Goal: Task Accomplishment & Management: Use online tool/utility

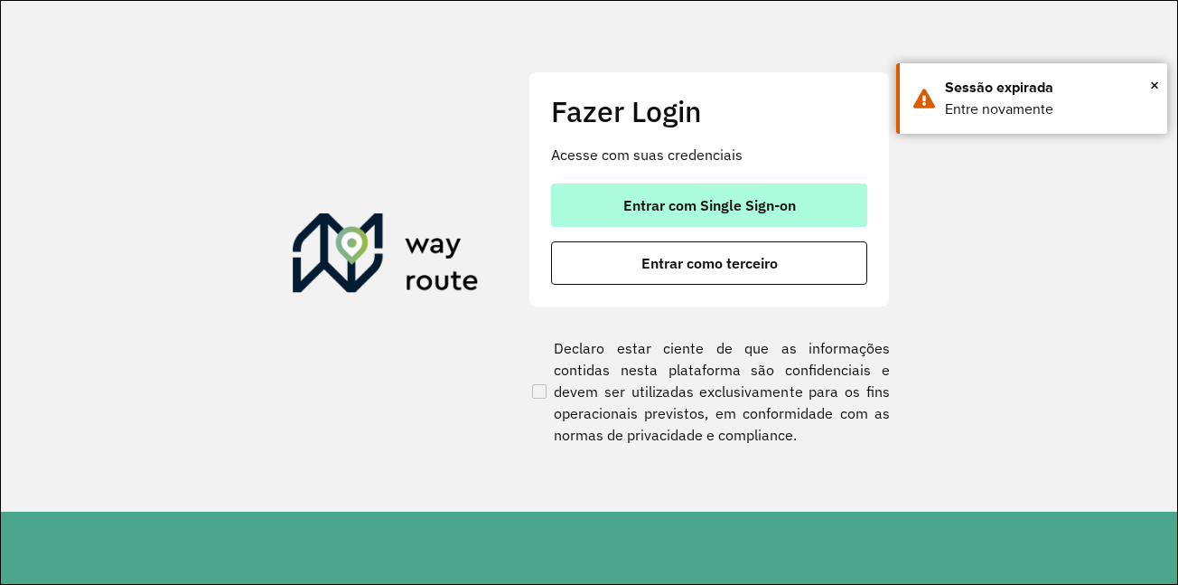
click at [775, 210] on span "Entrar com Single Sign-on" at bounding box center [709, 205] width 173 height 14
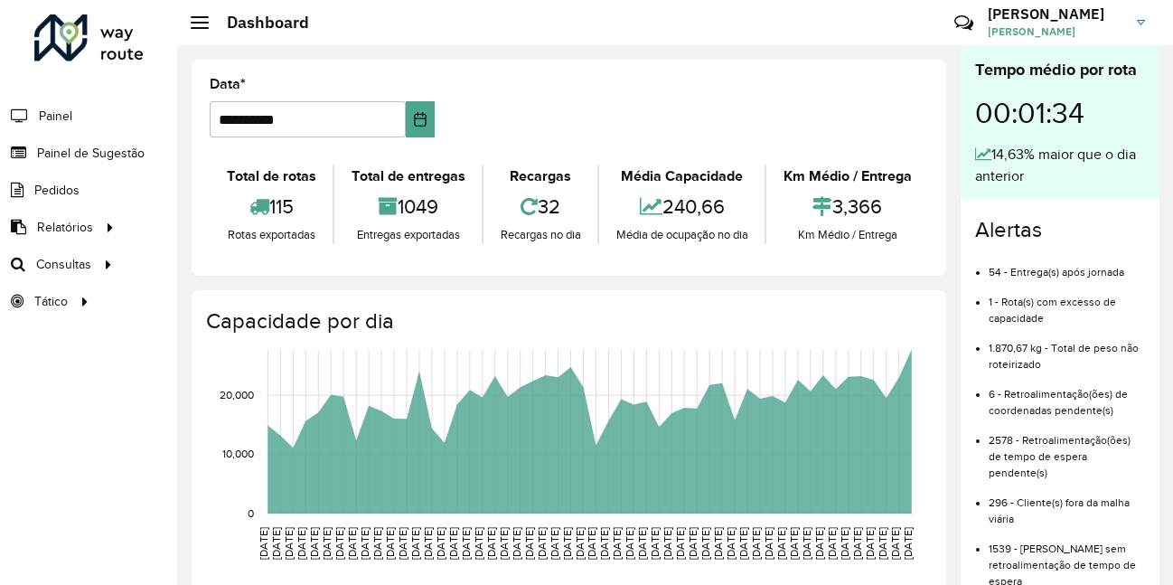
click at [759, 71] on div "**********" at bounding box center [569, 168] width 754 height 216
click at [274, 268] on span "Roteirização" at bounding box center [241, 264] width 73 height 19
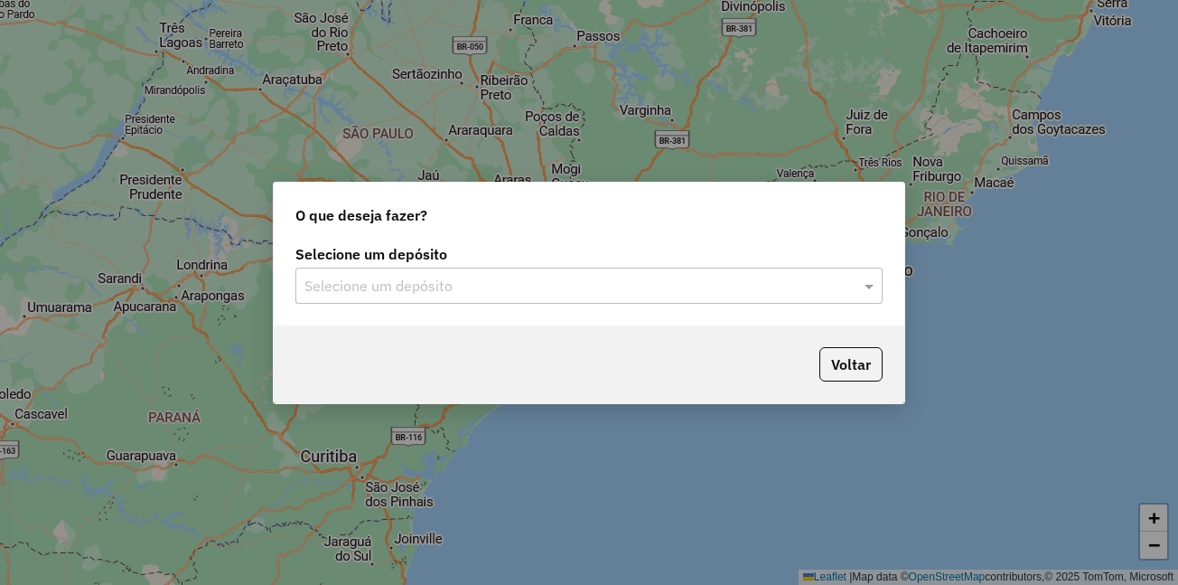
click at [364, 286] on input "text" at bounding box center [570, 287] width 533 height 22
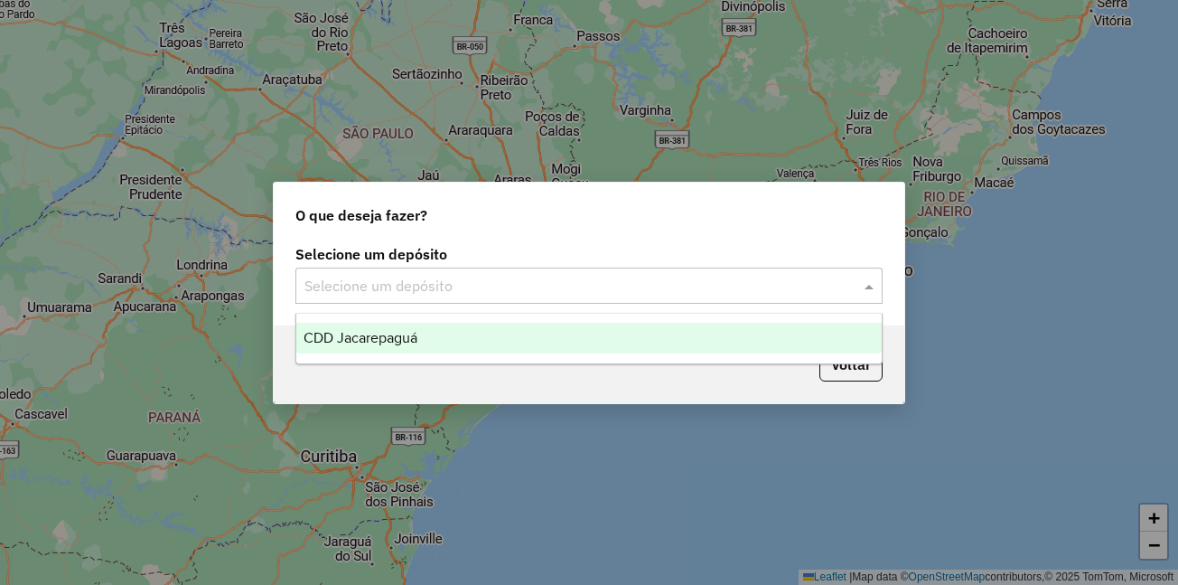
click at [354, 333] on span "CDD Jacarepaguá" at bounding box center [361, 337] width 114 height 15
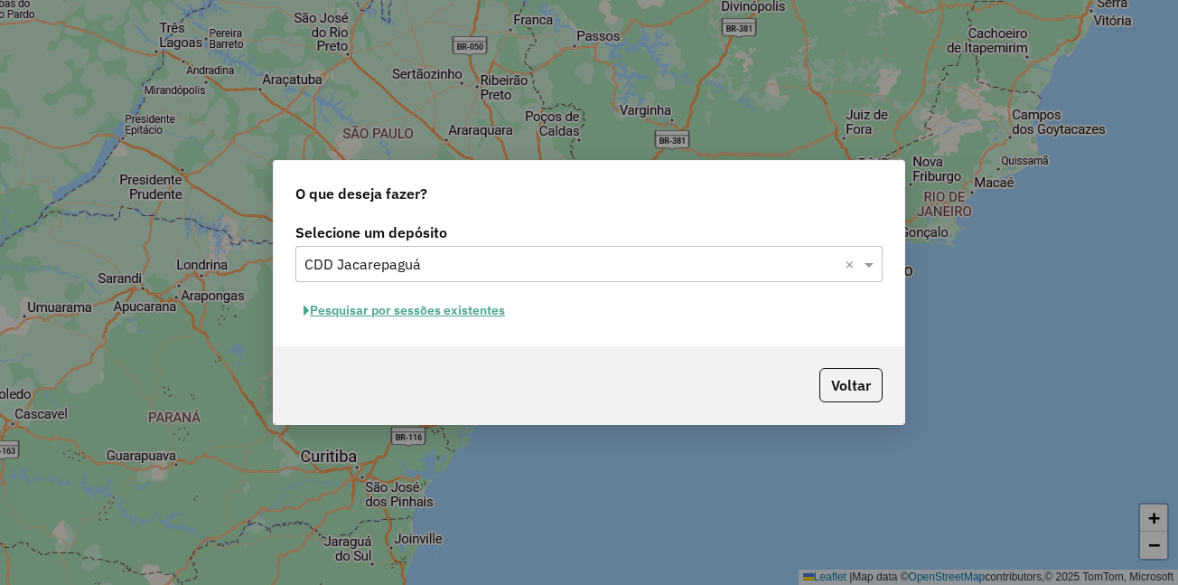
click at [393, 313] on button "Pesquisar por sessões existentes" at bounding box center [404, 310] width 218 height 28
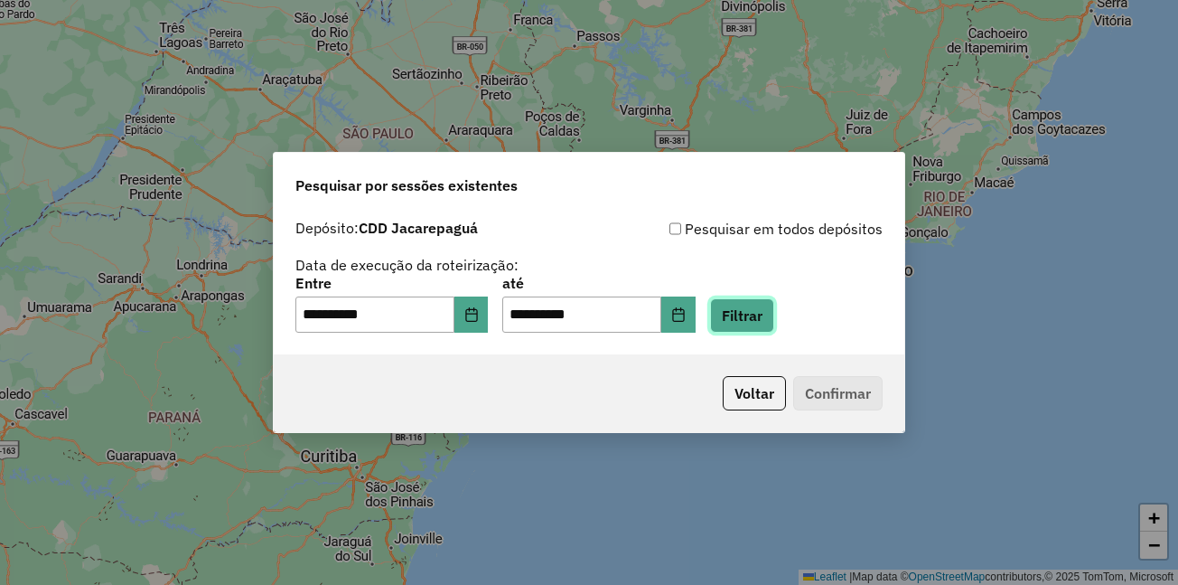
click at [774, 326] on button "Filtrar" at bounding box center [742, 315] width 64 height 34
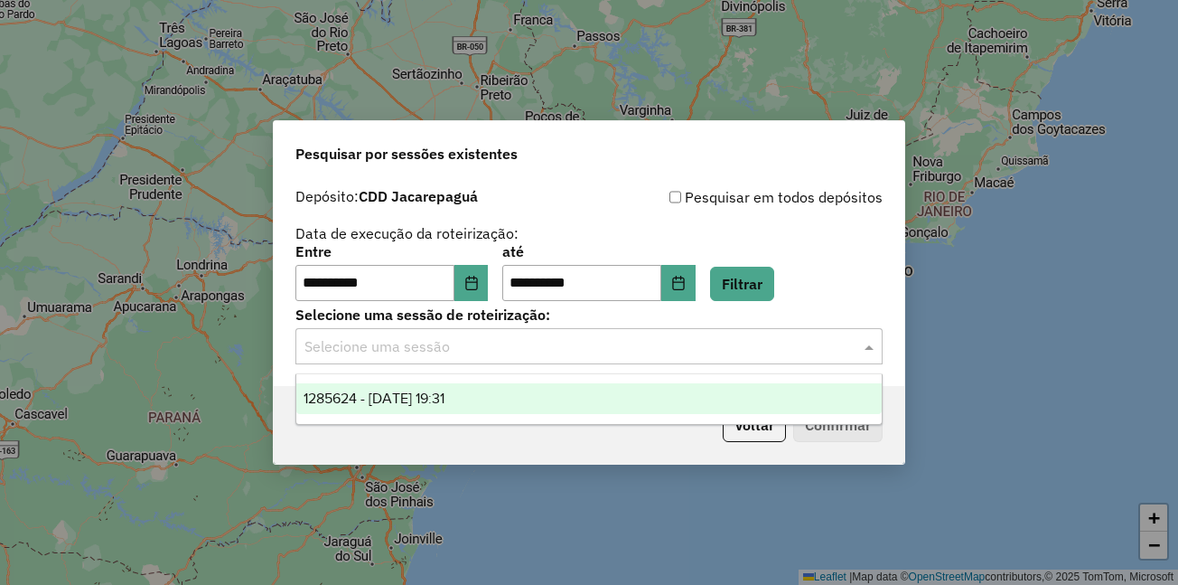
click at [496, 355] on input "text" at bounding box center [570, 347] width 533 height 22
click at [444, 390] on span "1285624 - 30/09/2025 19:31" at bounding box center [374, 397] width 141 height 15
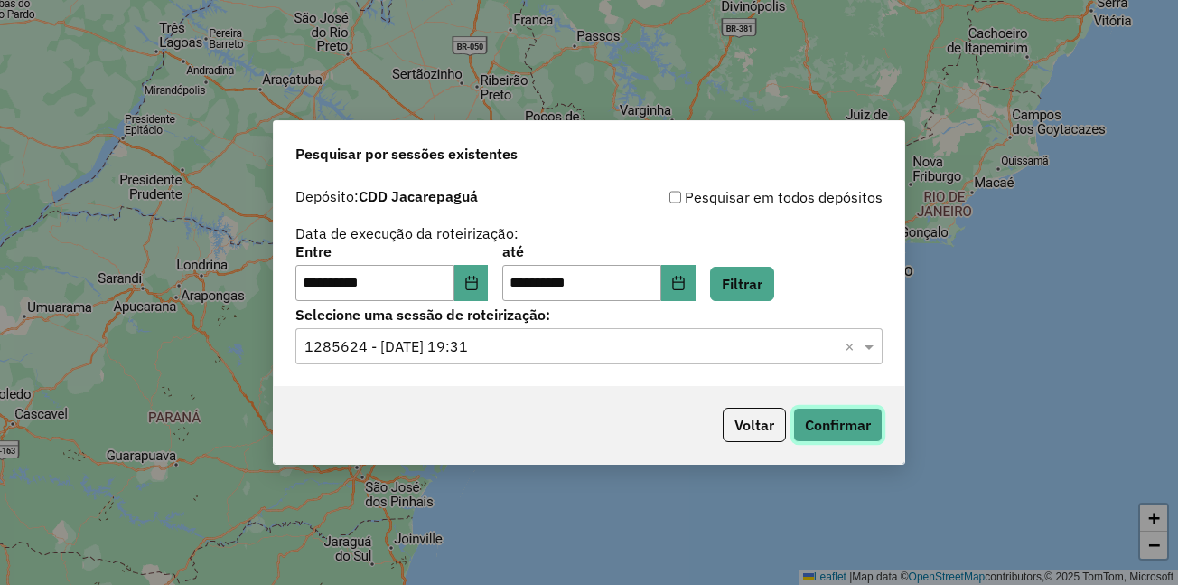
click at [809, 418] on button "Confirmar" at bounding box center [837, 424] width 89 height 34
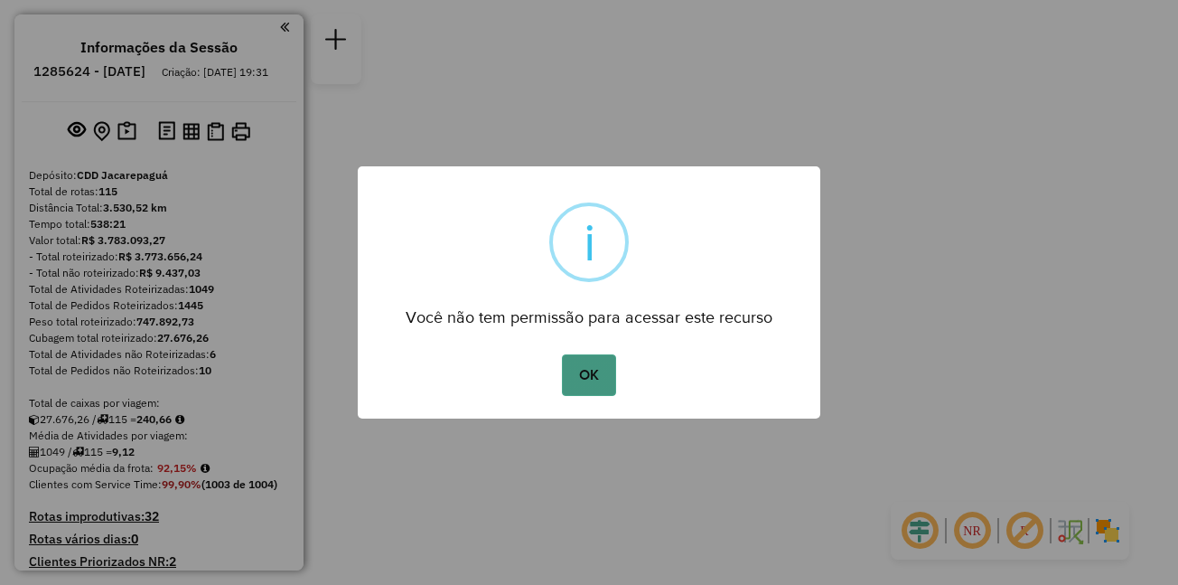
click at [598, 373] on button "OK" at bounding box center [588, 375] width 53 height 42
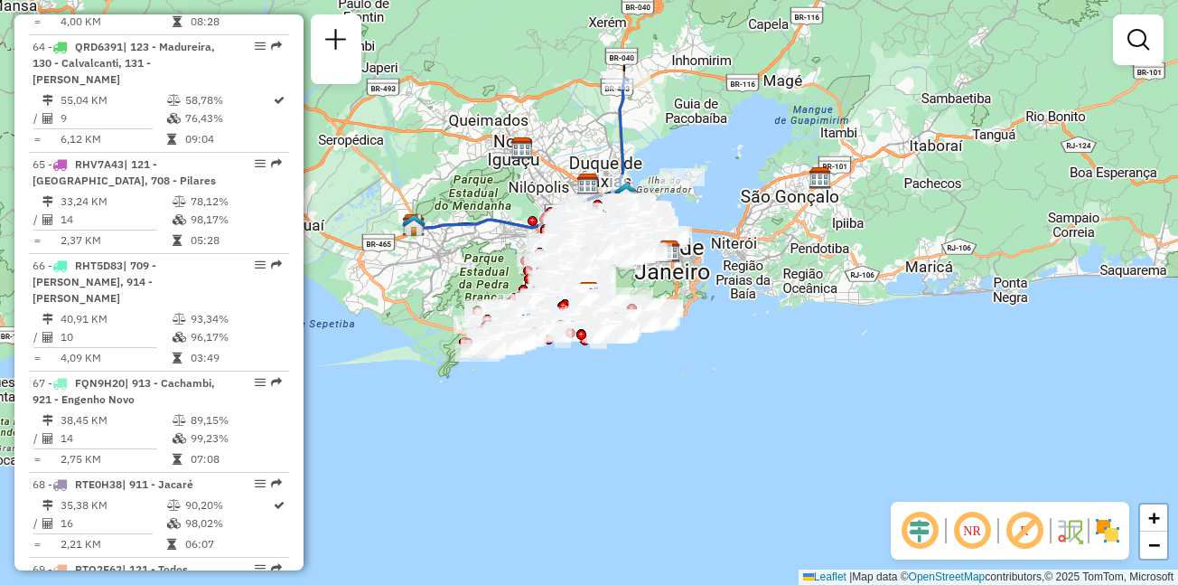
scroll to position [8513, 0]
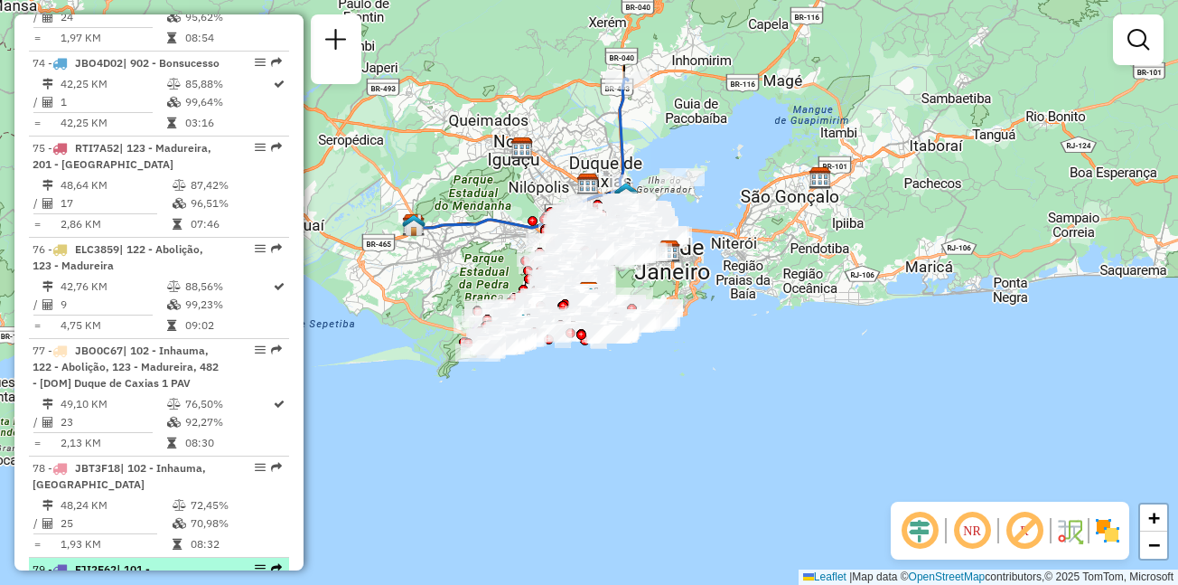
click at [91, 562] on span "| 101 - Higienópolis, 104 - Olaria, 990 - [DOM] Laranjeiras CTO" at bounding box center [122, 593] width 179 height 62
select select "**********"
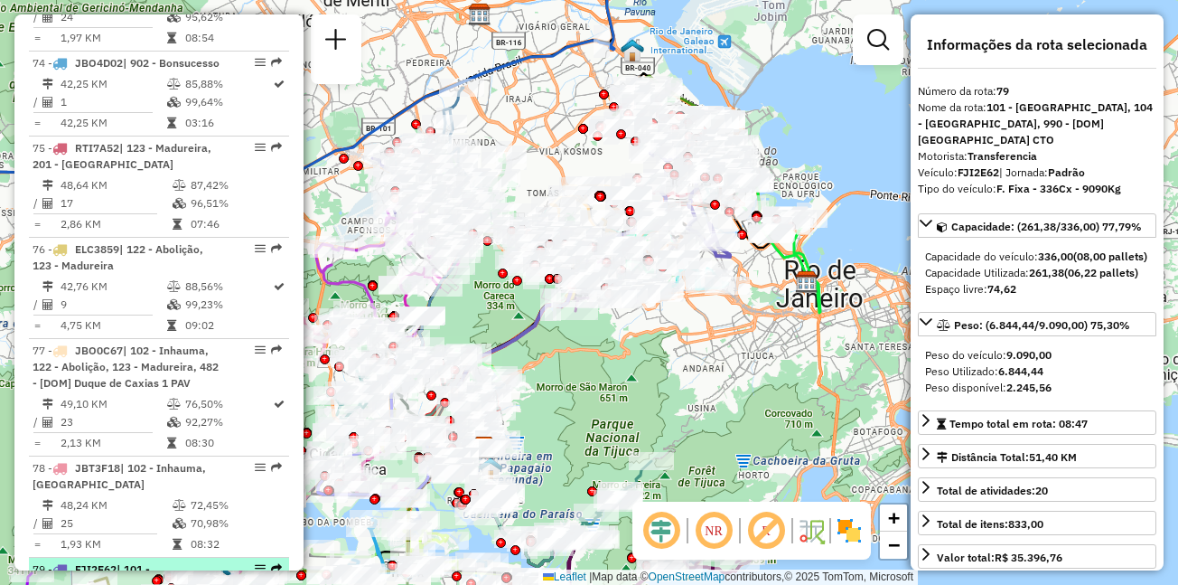
drag, startPoint x: 261, startPoint y: 286, endPoint x: 256, endPoint y: 296, distance: 11.3
click at [256, 563] on em at bounding box center [260, 568] width 11 height 11
click at [261, 563] on div at bounding box center [255, 568] width 54 height 11
drag, startPoint x: 260, startPoint y: 290, endPoint x: 249, endPoint y: 285, distance: 11.7
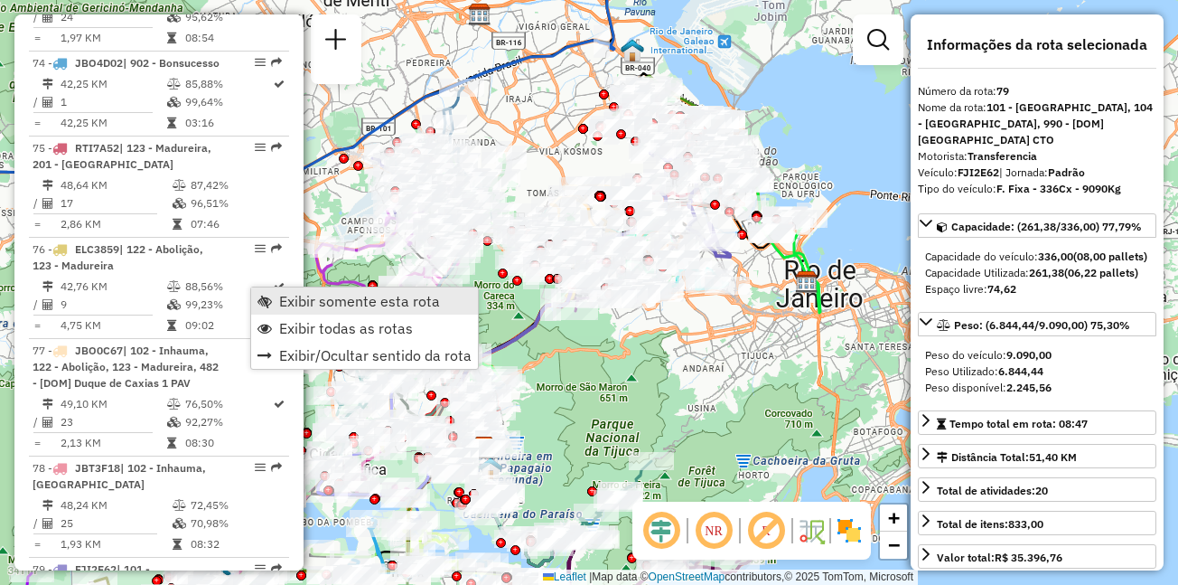
click at [312, 303] on span "Exibir somente esta rota" at bounding box center [359, 301] width 161 height 14
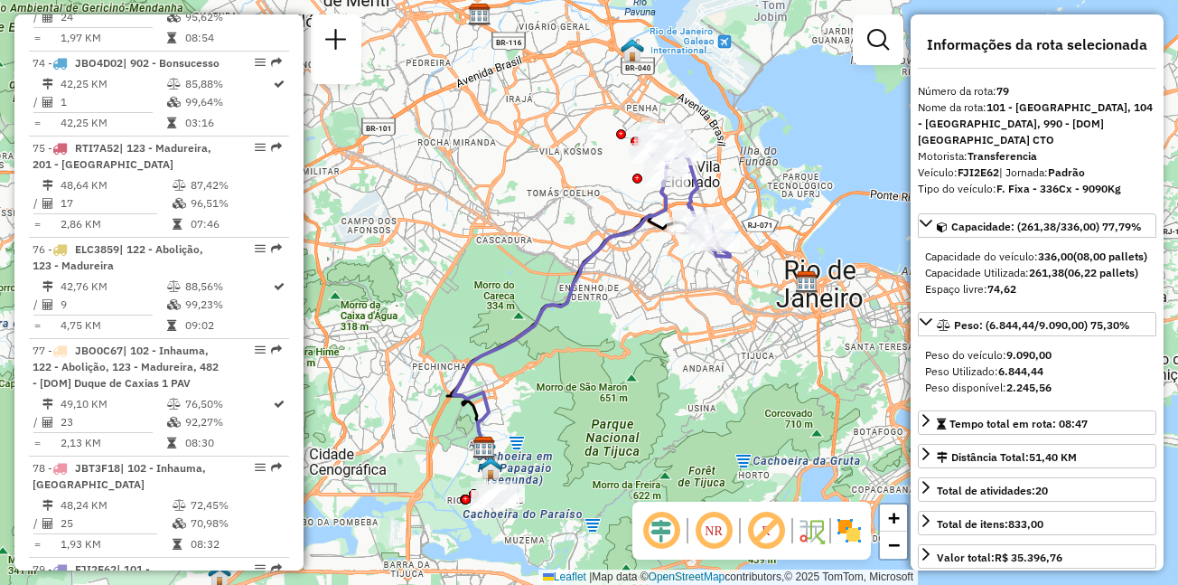
drag, startPoint x: 613, startPoint y: 208, endPoint x: 599, endPoint y: 225, distance: 21.9
click at [599, 225] on div "Janela de atendimento Grade de atendimento Capacidade Transportadoras Veículos …" at bounding box center [589, 292] width 1178 height 585
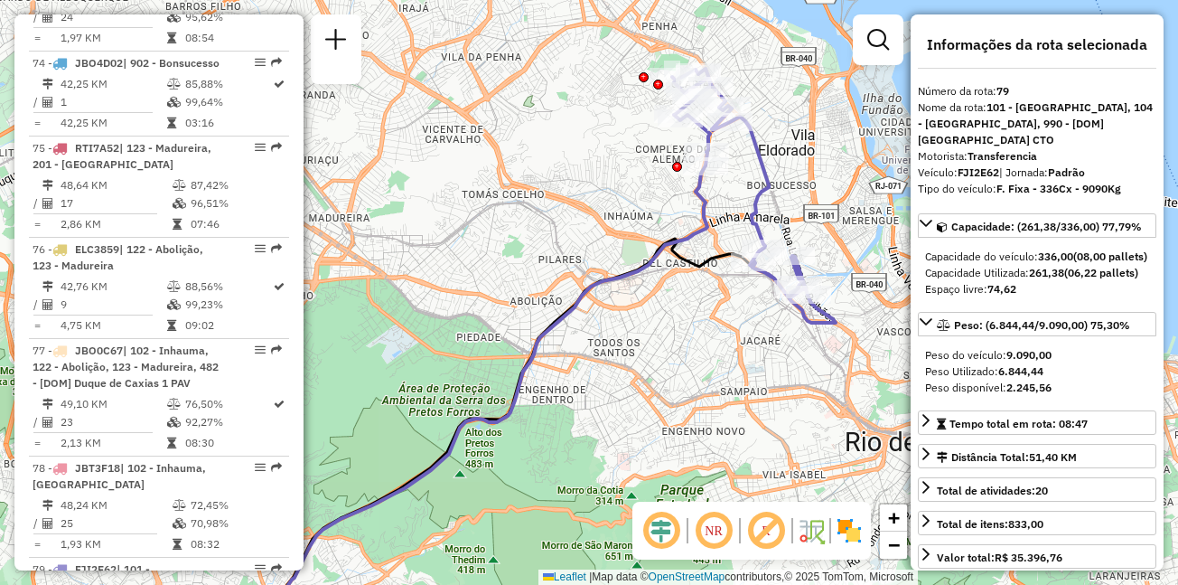
scroll to position [8816, 0]
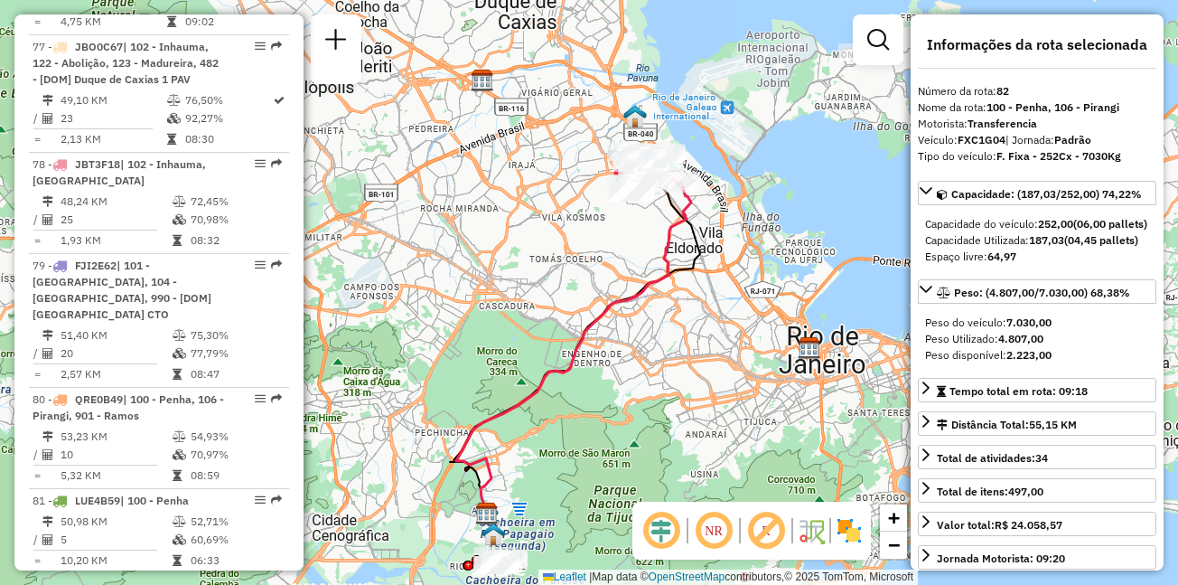
click at [577, 210] on div "Janela de atendimento Grade de atendimento Capacidade Transportadoras Veículos …" at bounding box center [589, 292] width 1178 height 585
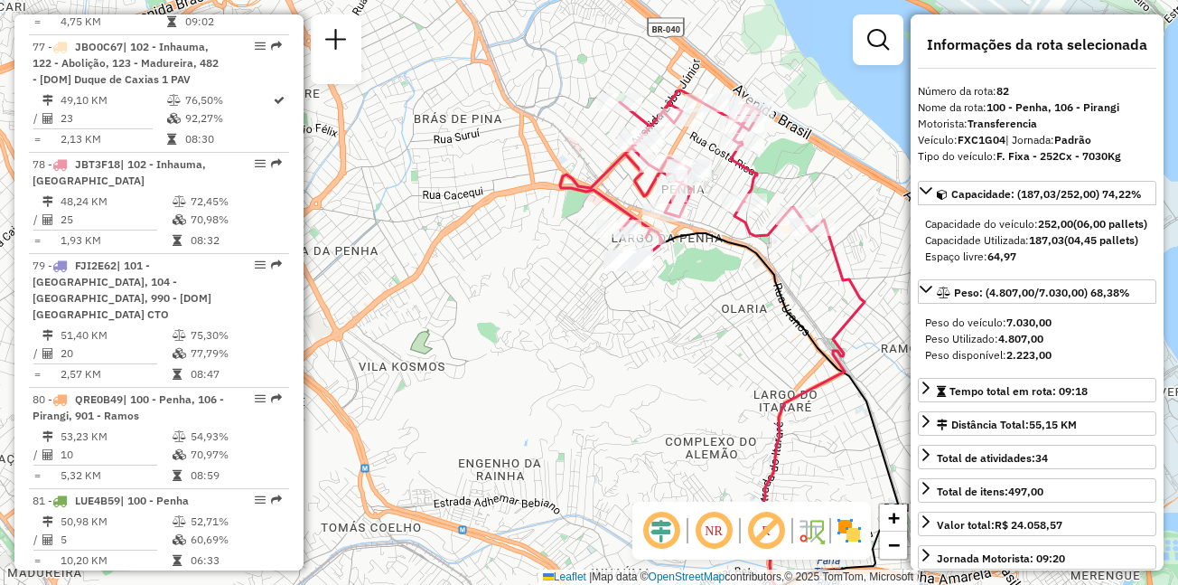
drag, startPoint x: 713, startPoint y: 175, endPoint x: 680, endPoint y: 266, distance: 96.0
click at [680, 266] on div "Janela de atendimento Grade de atendimento Capacidade Transportadoras Veículos …" at bounding box center [589, 292] width 1178 height 585
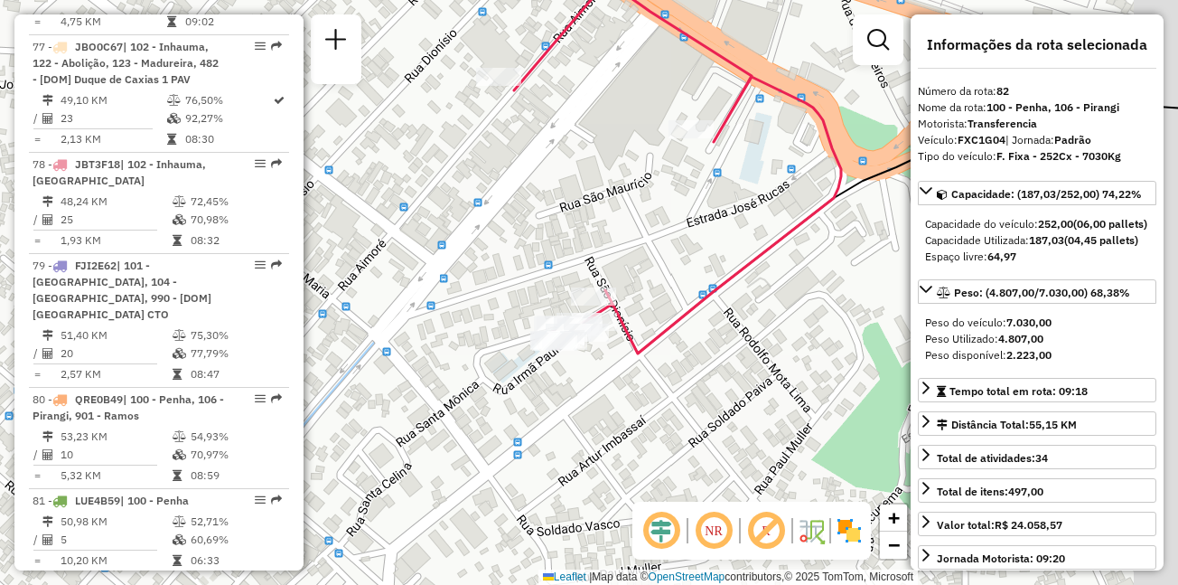
drag, startPoint x: 684, startPoint y: 248, endPoint x: 541, endPoint y: 330, distance: 164.3
click at [541, 330] on div "Janela de atendimento Grade de atendimento Capacidade Transportadoras Veículos …" at bounding box center [589, 292] width 1178 height 585
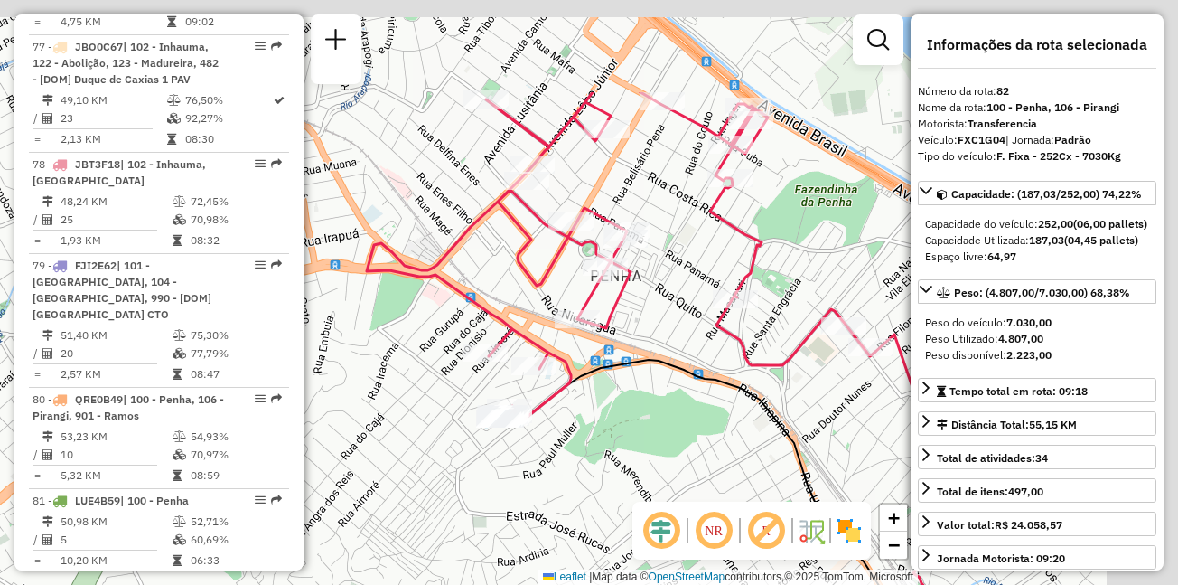
drag, startPoint x: 693, startPoint y: 187, endPoint x: 578, endPoint y: 338, distance: 189.5
click at [578, 338] on div "Rota 82 - Placa FXC1G04 55094932 - JOAO ADRIANO DA SILV Janela de atendimento G…" at bounding box center [589, 292] width 1178 height 585
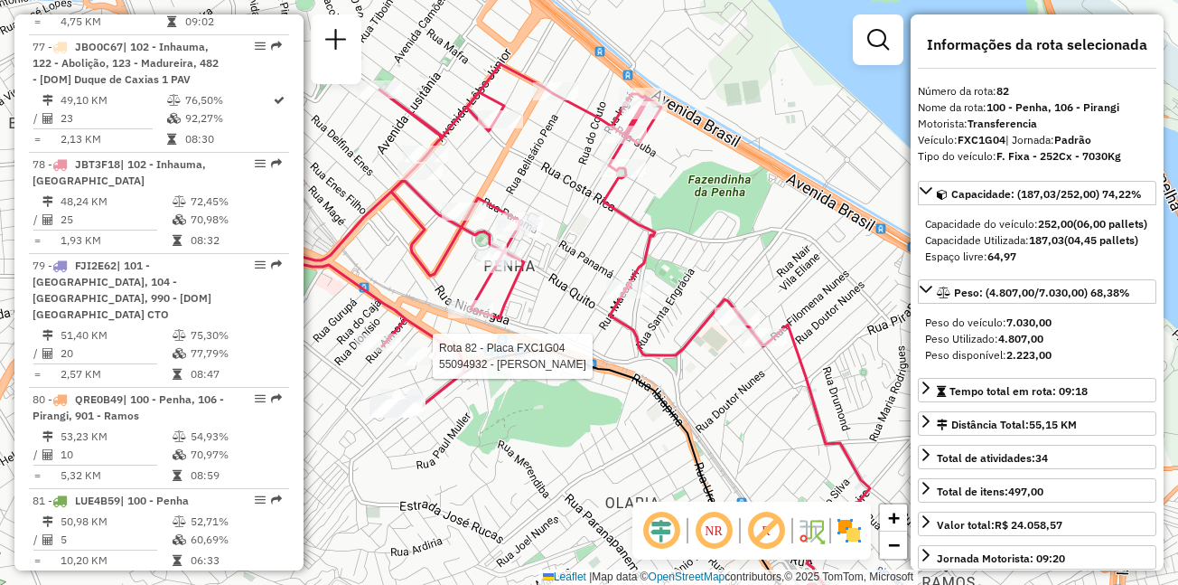
drag, startPoint x: 691, startPoint y: 360, endPoint x: 583, endPoint y: 350, distance: 108.9
click at [583, 350] on div "Rota 82 - Placa FXC1G04 55094932 - JOAO ADRIANO DA SILV Janela de atendimento G…" at bounding box center [589, 292] width 1178 height 585
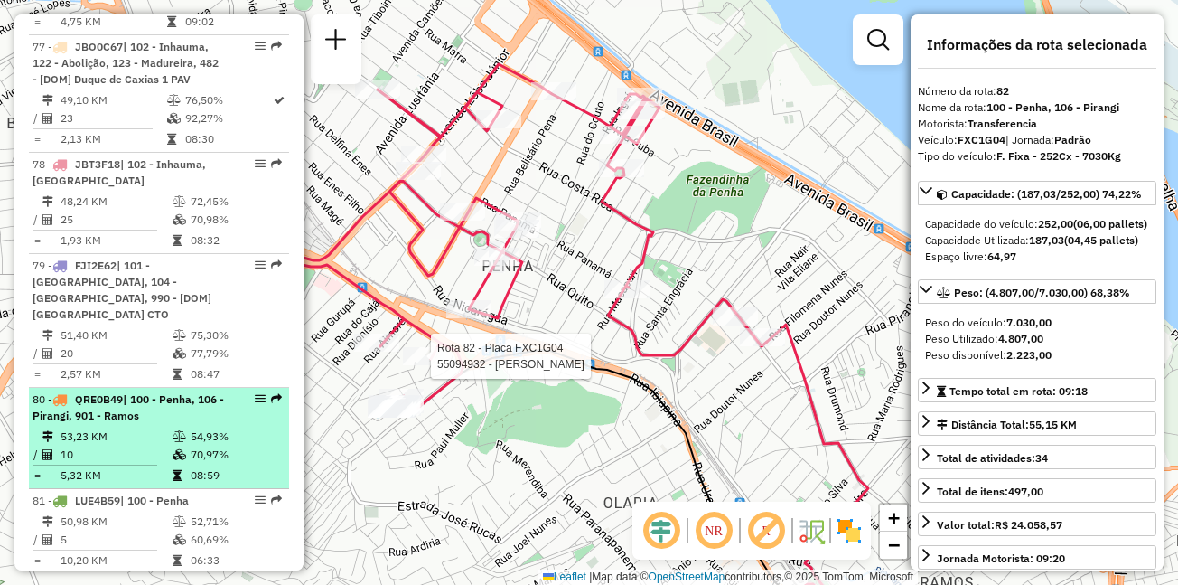
click at [163, 391] on div "80 - QRE0B49 | 100 - Penha, 106 - Pirangi, 901 - Ramos" at bounding box center [129, 407] width 192 height 33
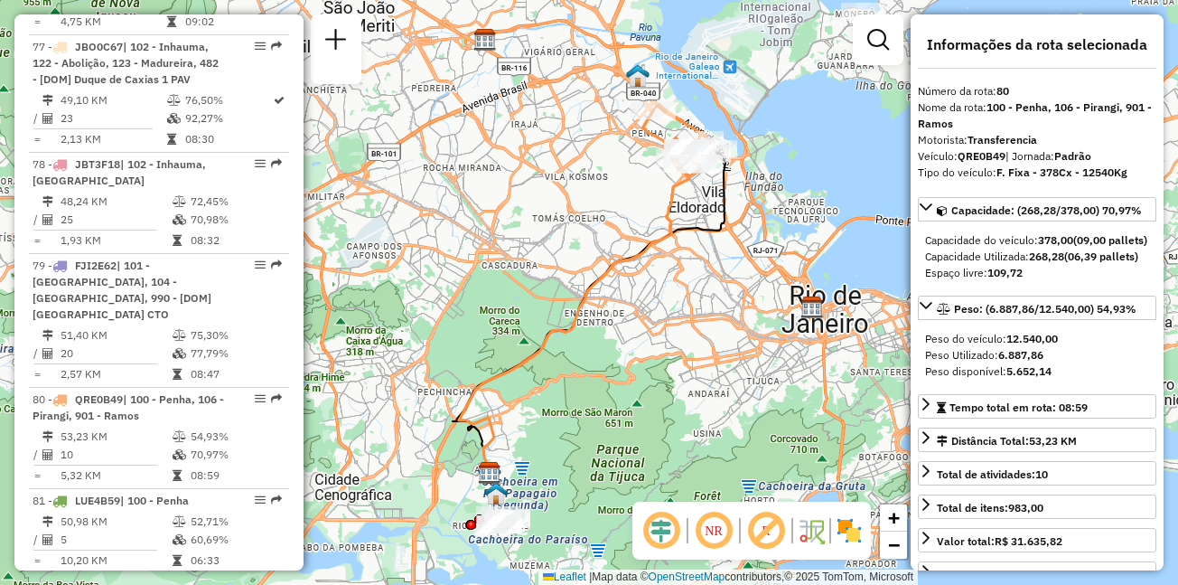
drag, startPoint x: 631, startPoint y: 173, endPoint x: 579, endPoint y: 201, distance: 59.8
click at [580, 201] on div "Janela de atendimento Grade de atendimento Capacidade Transportadoras Veículos …" at bounding box center [589, 292] width 1178 height 585
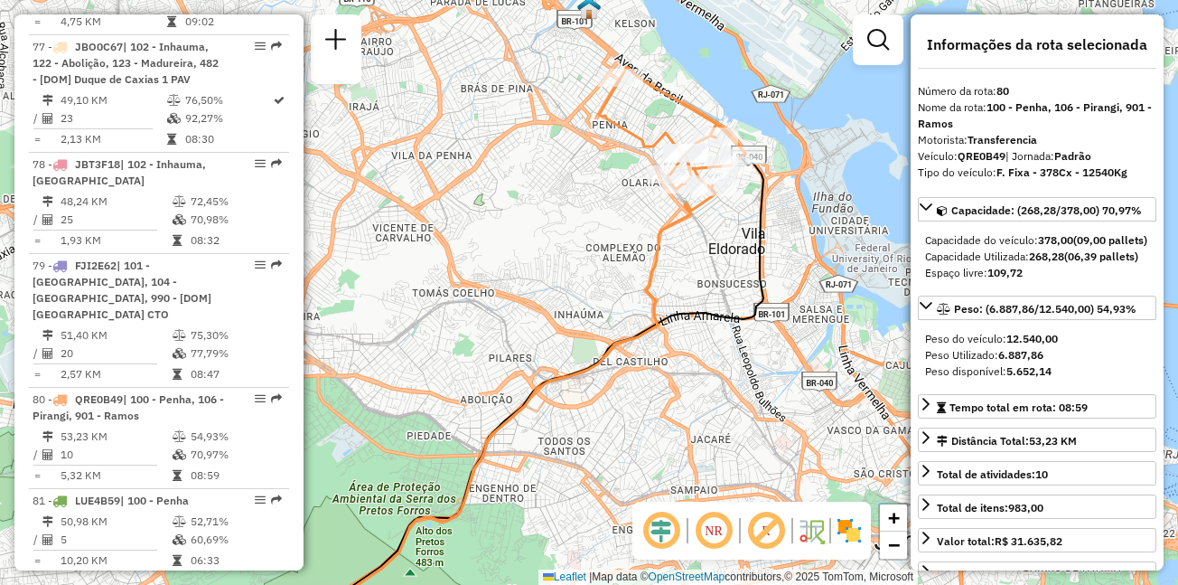
scroll to position [7347, 0]
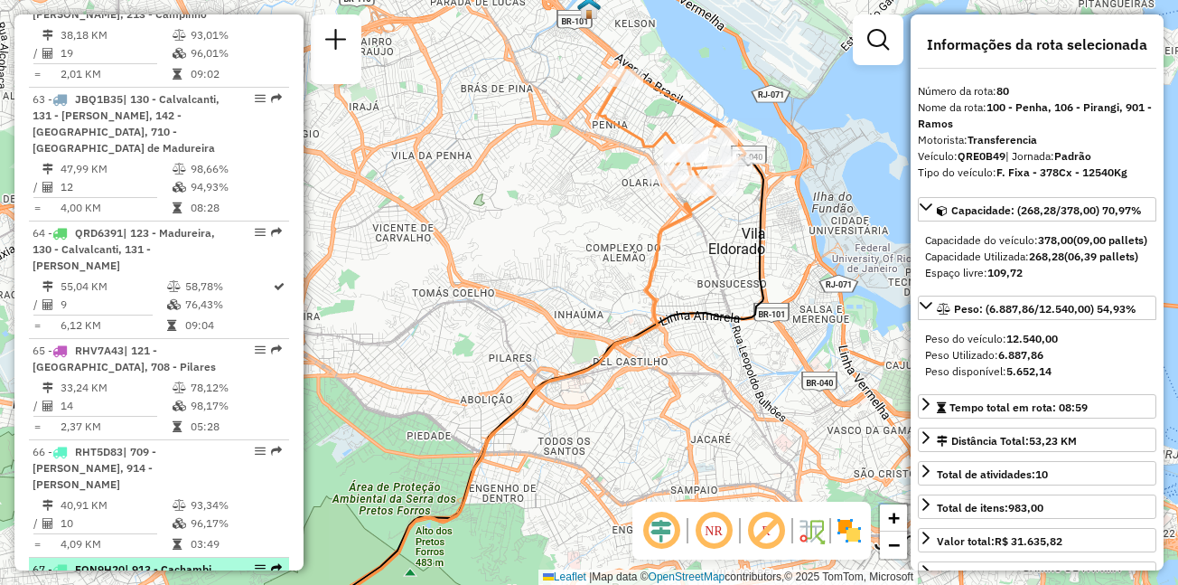
click at [140, 561] on div "67 - FQN9H20 | 913 - Cachambi, 921 - Engenho Novo" at bounding box center [129, 577] width 192 height 33
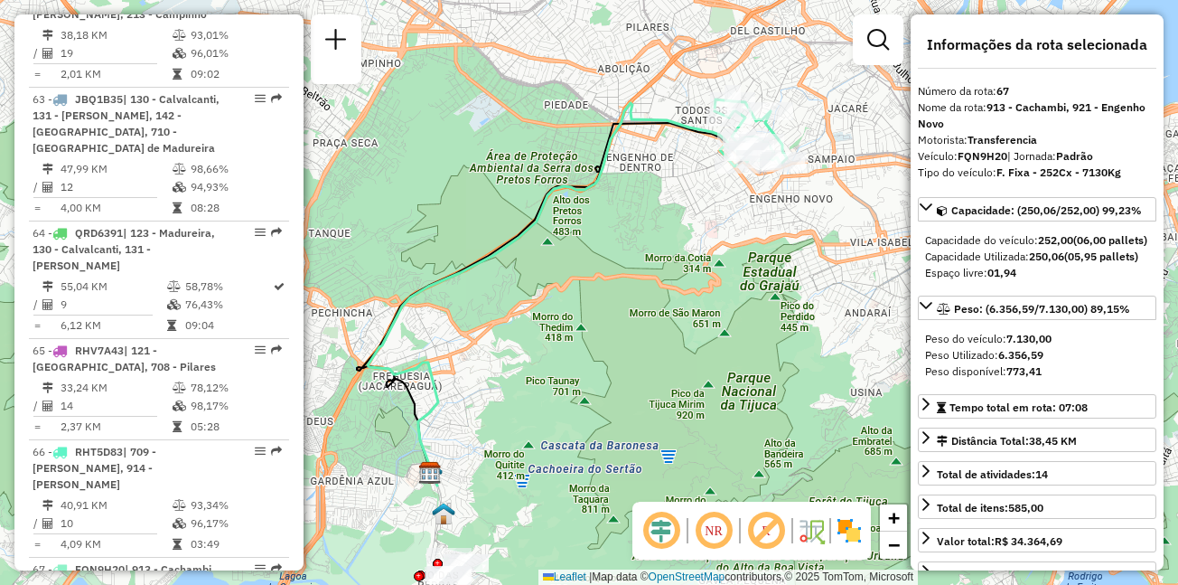
drag, startPoint x: 696, startPoint y: 178, endPoint x: 623, endPoint y: 188, distance: 73.0
click at [623, 188] on div "Janela de atendimento Grade de atendimento Capacidade Transportadoras Veículos …" at bounding box center [589, 292] width 1178 height 585
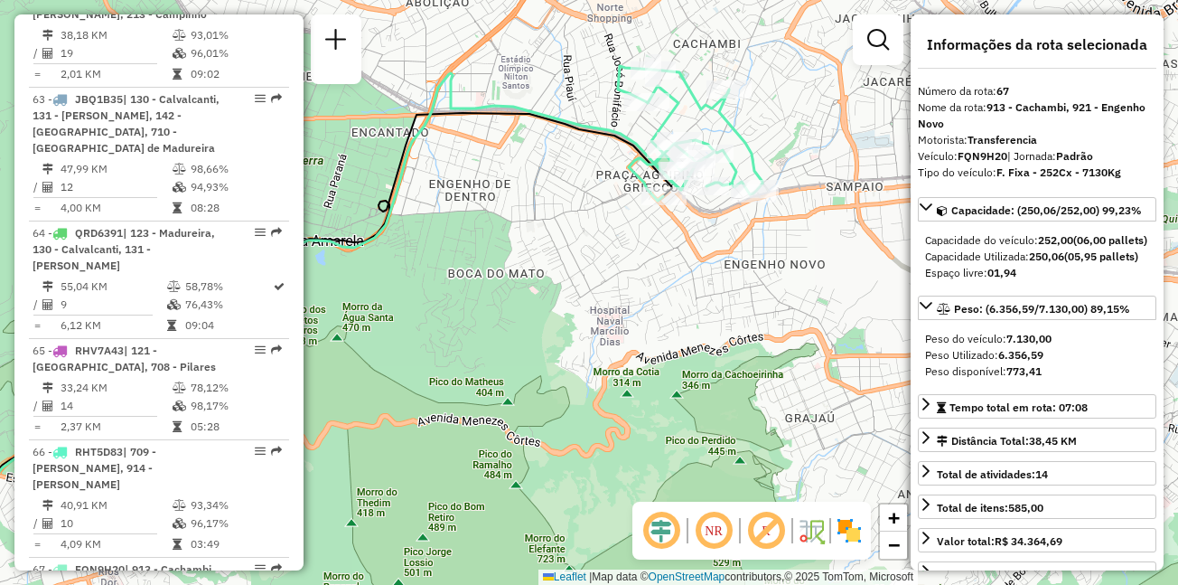
drag, startPoint x: 655, startPoint y: 171, endPoint x: 600, endPoint y: 198, distance: 61.4
click at [600, 198] on div "Janela de atendimento Grade de atendimento Capacidade Transportadoras Veículos …" at bounding box center [589, 292] width 1178 height 585
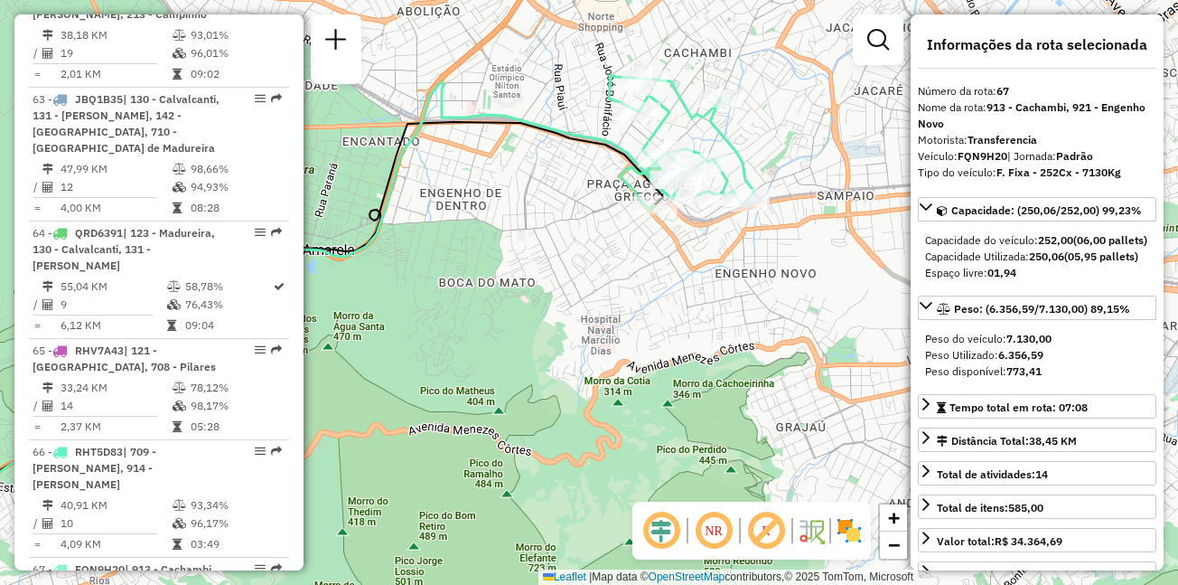
scroll to position [6457, 0]
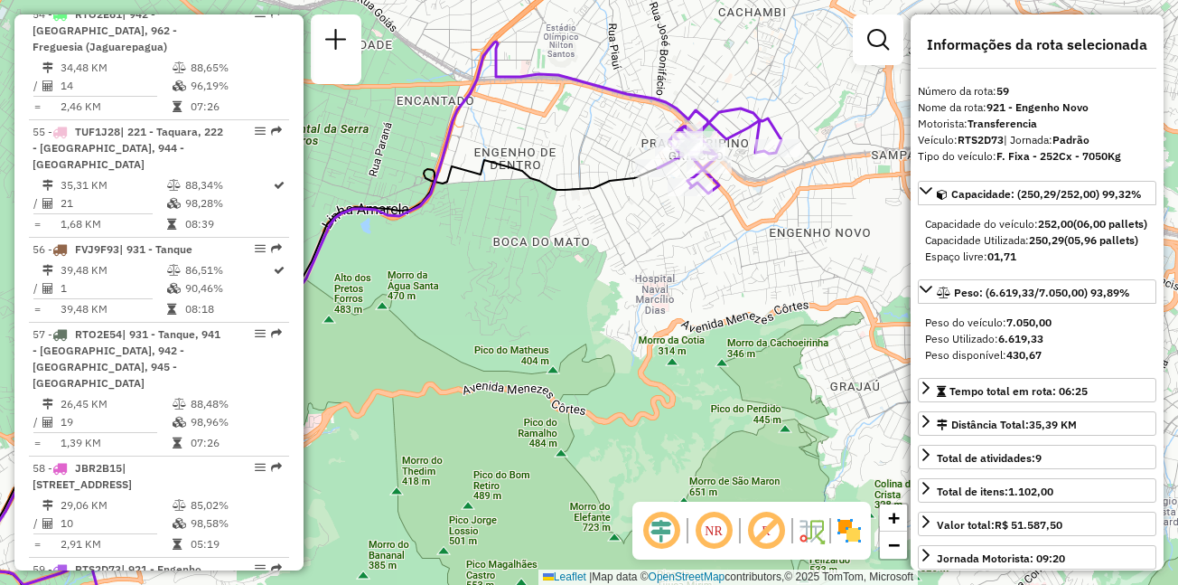
scroll to position [7720, 0]
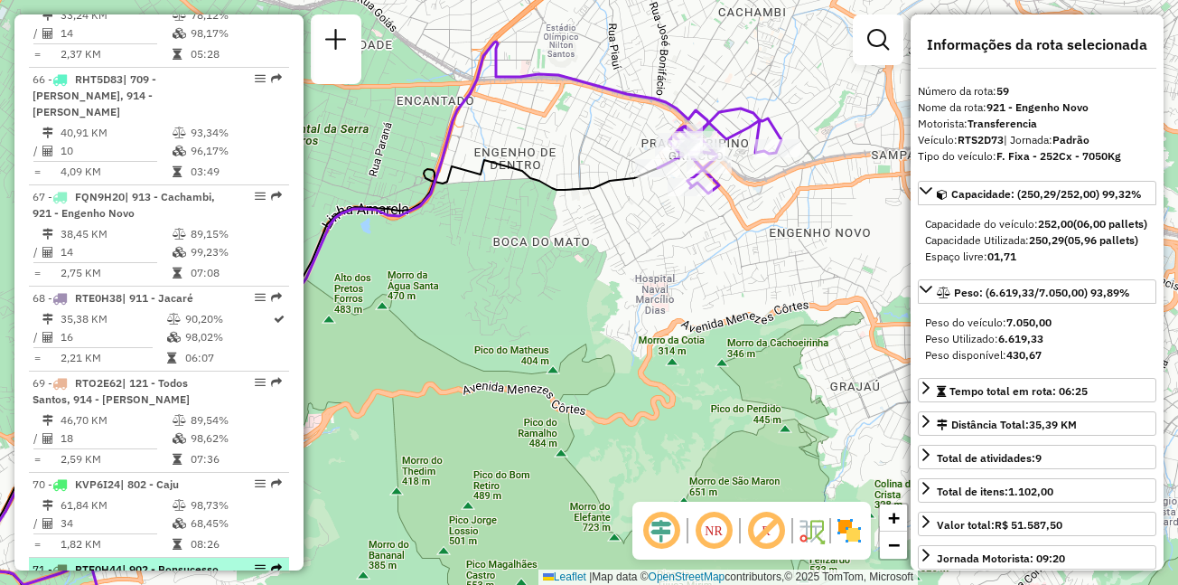
click at [192, 561] on div "71 - RTE0H44 | 902 - Bonsucesso, 905 - Bonsucesso" at bounding box center [129, 577] width 192 height 33
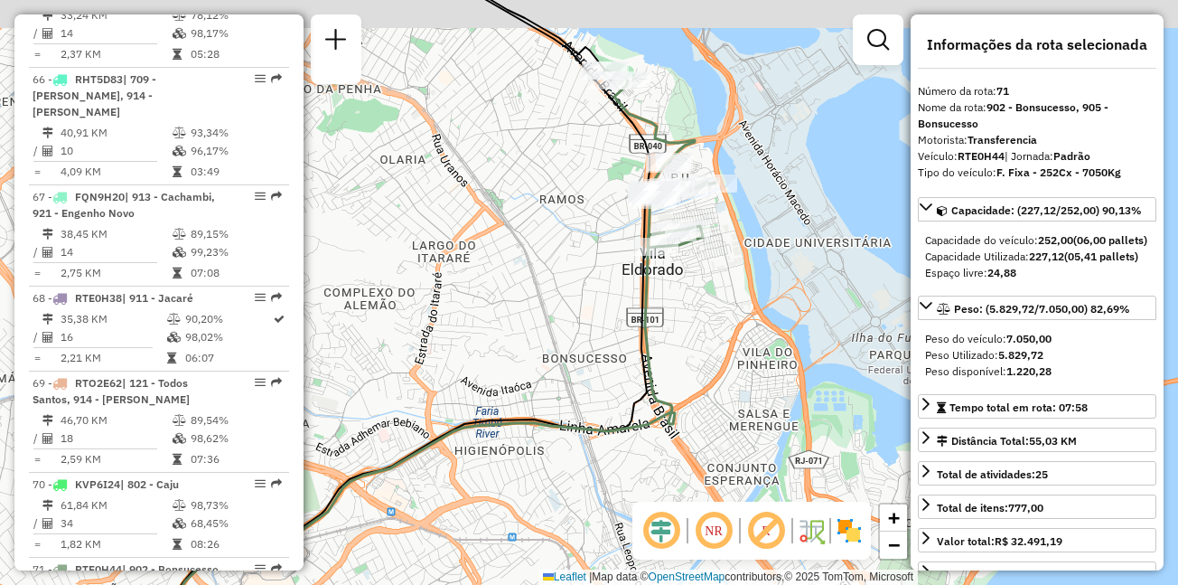
drag, startPoint x: 727, startPoint y: 198, endPoint x: 727, endPoint y: 252, distance: 54.2
click at [727, 252] on div "Janela de atendimento Grade de atendimento Capacidade Transportadoras Veículos …" at bounding box center [589, 292] width 1178 height 585
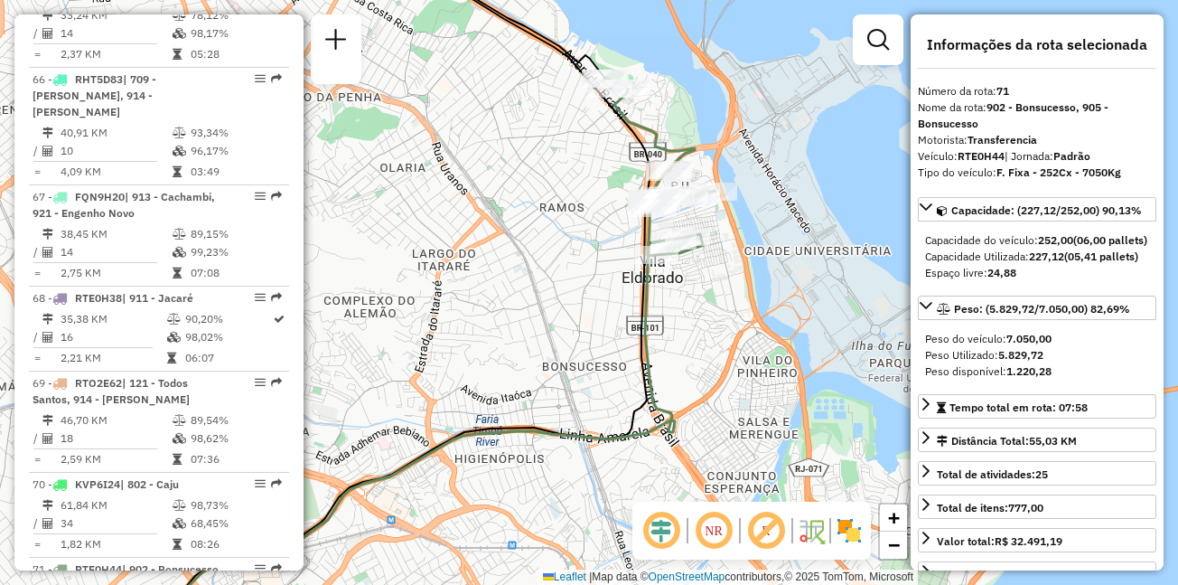
scroll to position [8513, 0]
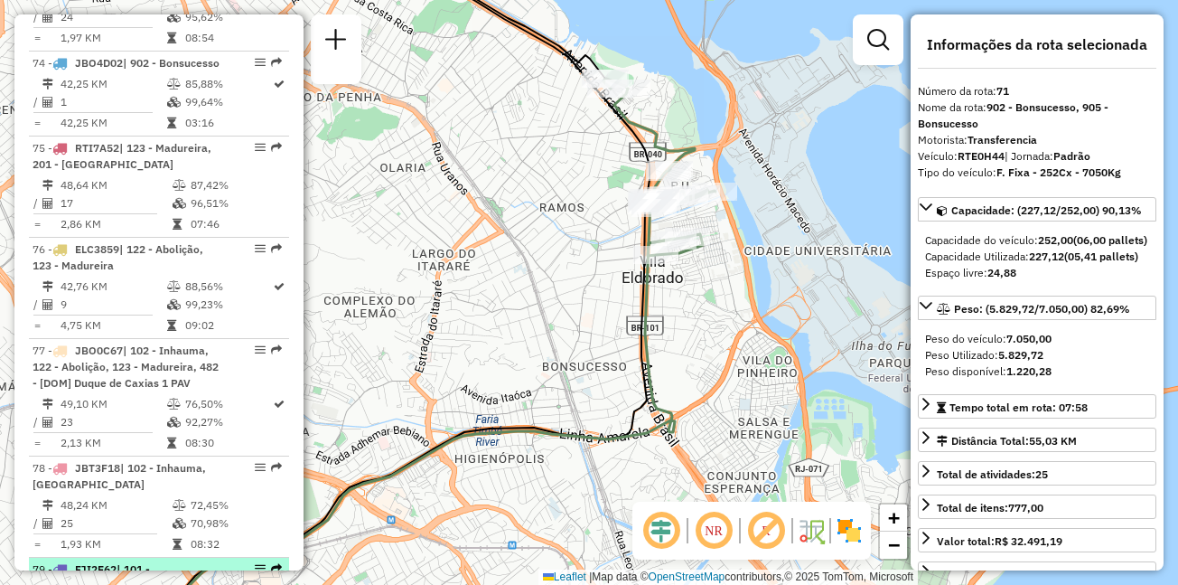
click at [70, 562] on span "| 101 - Higienópolis, 104 - Olaria, 990 - [DOM] Laranjeiras CTO" at bounding box center [122, 593] width 179 height 62
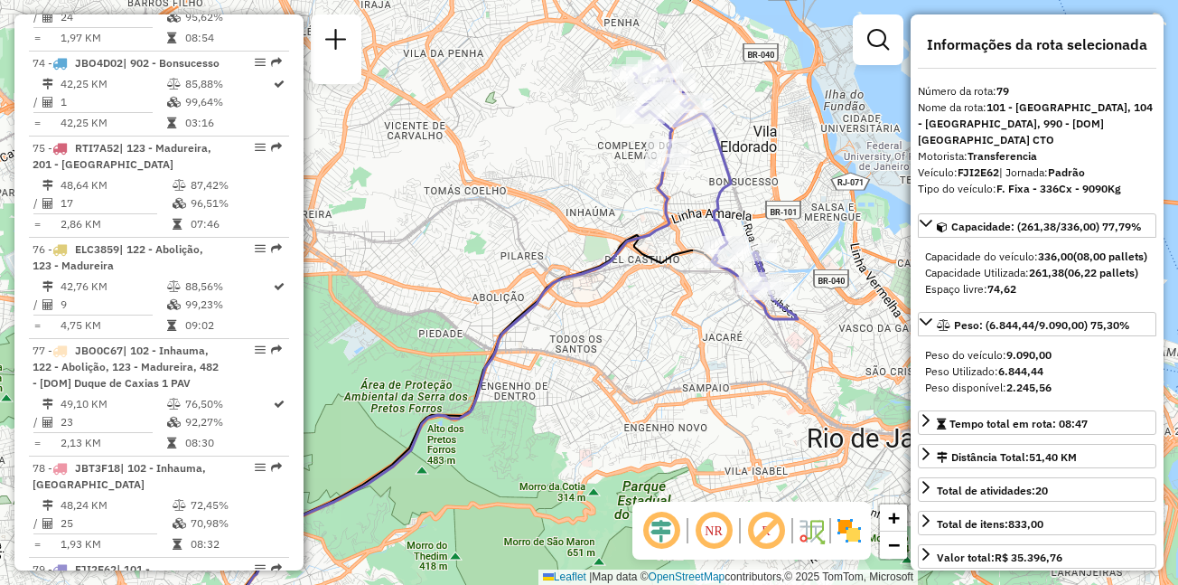
scroll to position [7534, 0]
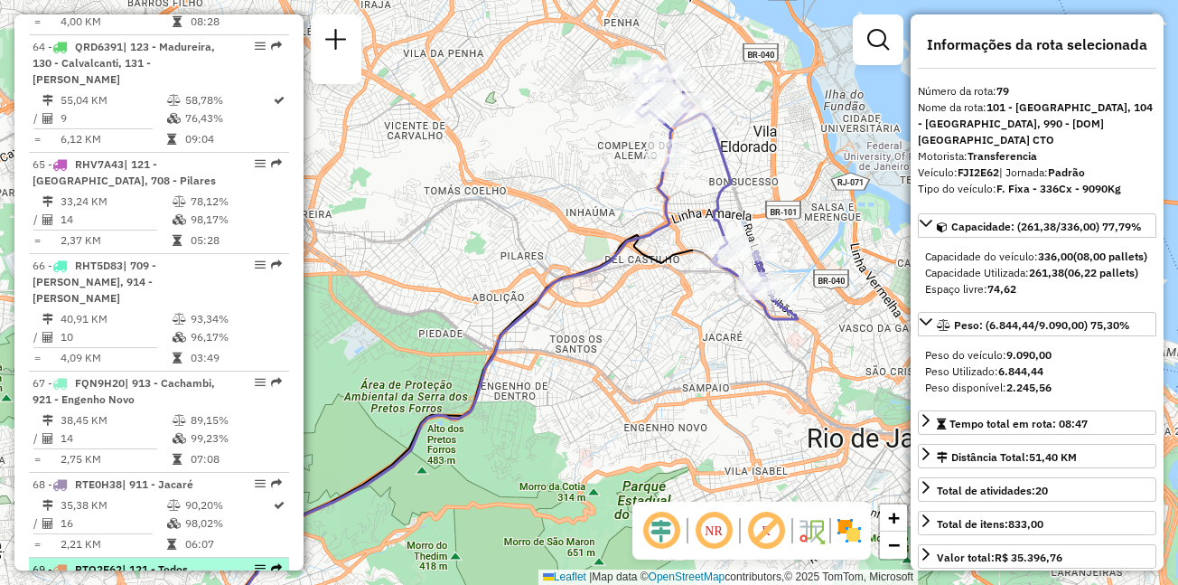
click at [142, 562] on span "| 121 - Todos Santos, 914 - Maria de Graças" at bounding box center [111, 577] width 157 height 30
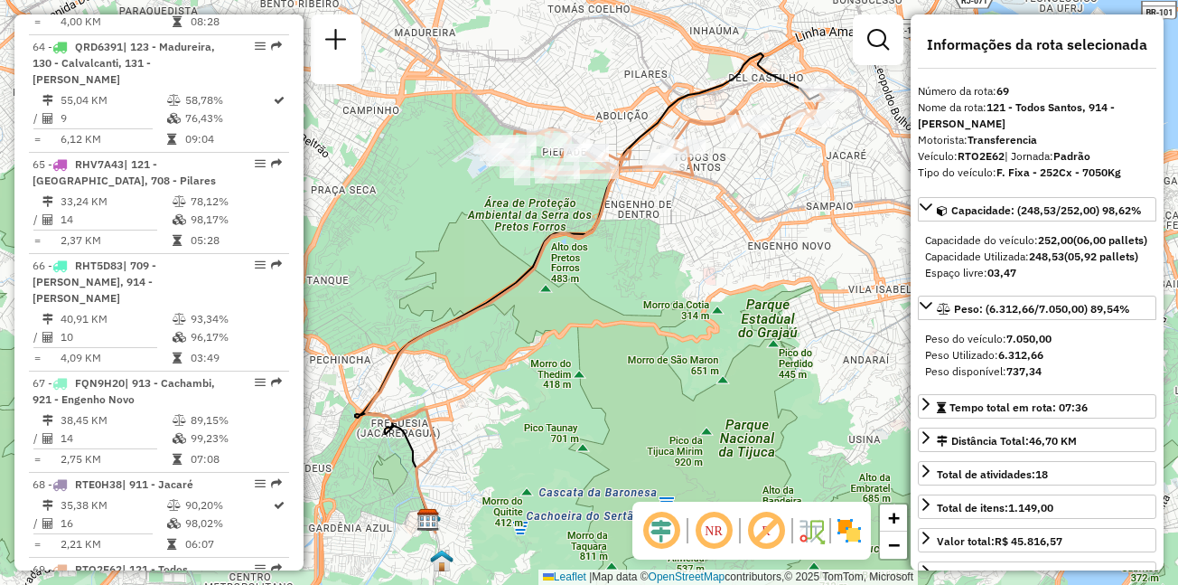
scroll to position [8294, 0]
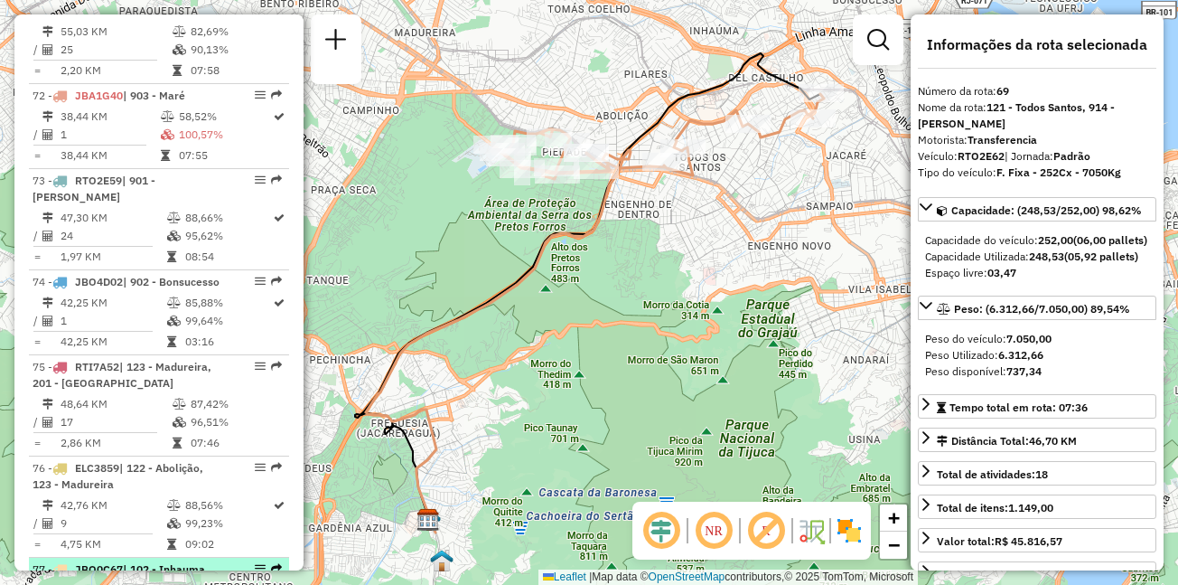
click at [98, 562] on span "| 102 - Inhauma, 122 - Abolição, 123 - Madureira, 482 - [DOM] Duque de Caxias 1…" at bounding box center [126, 585] width 186 height 46
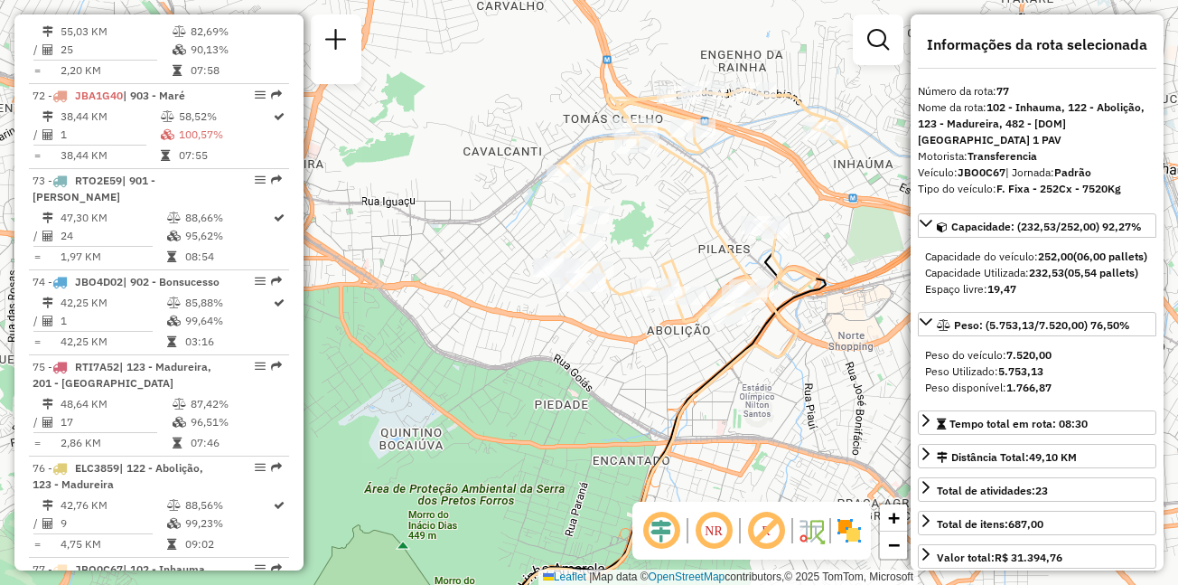
drag, startPoint x: 700, startPoint y: 89, endPoint x: 725, endPoint y: 263, distance: 175.2
click at [725, 263] on icon at bounding box center [526, 437] width 539 height 696
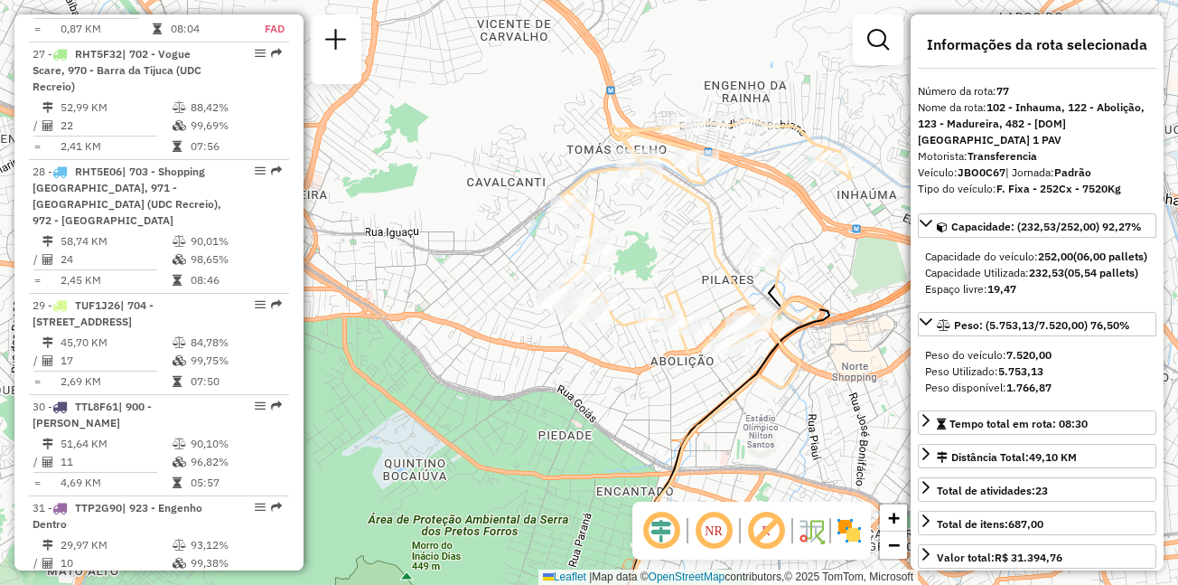
scroll to position [6457, 0]
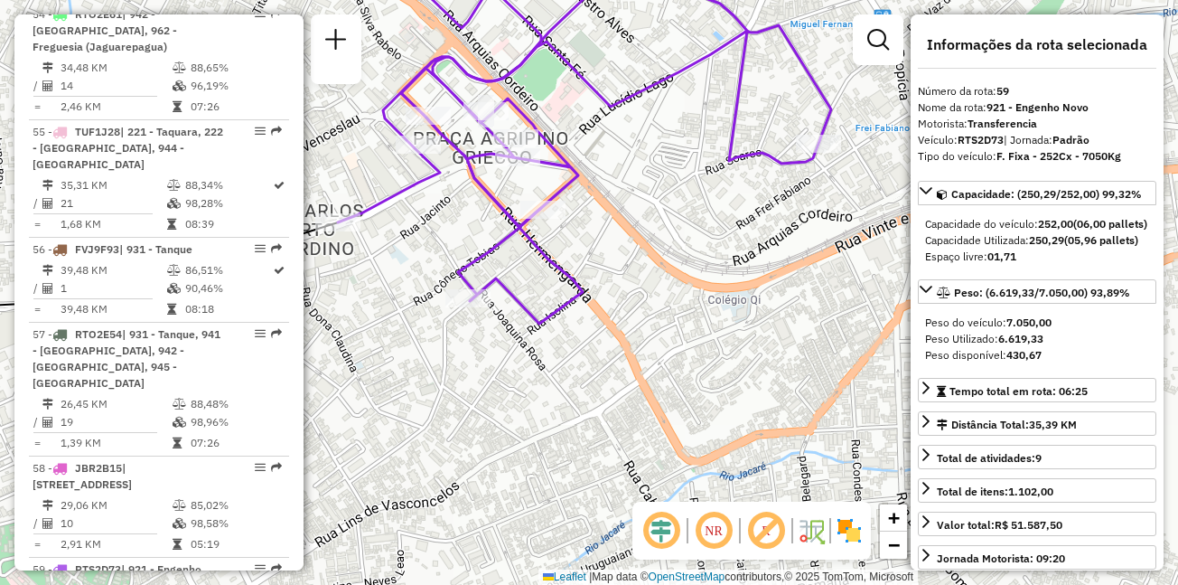
click at [862, 530] on img at bounding box center [849, 530] width 29 height 29
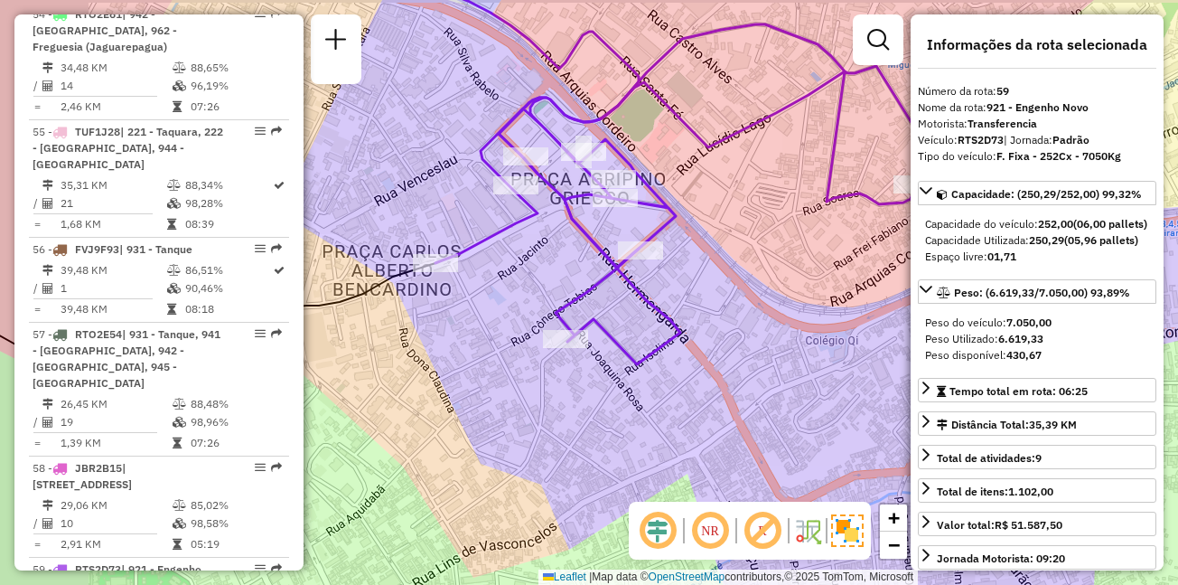
drag, startPoint x: 581, startPoint y: 146, endPoint x: 690, endPoint y: 192, distance: 118.3
click at [690, 192] on div "Janela de atendimento Grade de atendimento Capacidade Transportadoras Veículos …" at bounding box center [589, 292] width 1178 height 585
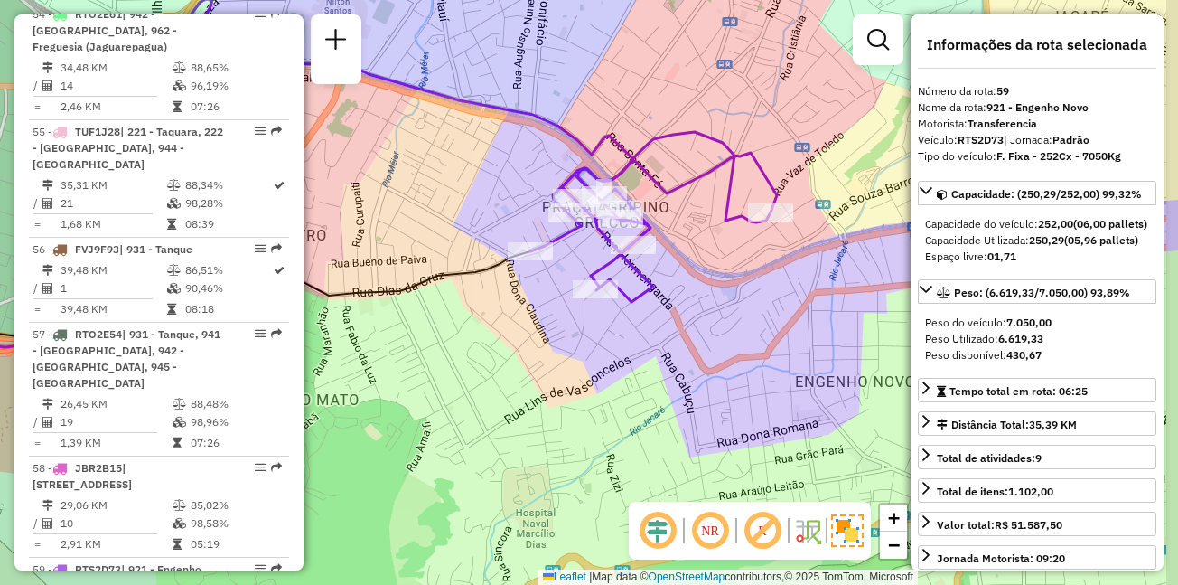
drag, startPoint x: 720, startPoint y: 256, endPoint x: 686, endPoint y: 278, distance: 41.1
click at [686, 278] on div "Janela de atendimento Grade de atendimento Capacidade Transportadoras Veículos …" at bounding box center [589, 292] width 1178 height 585
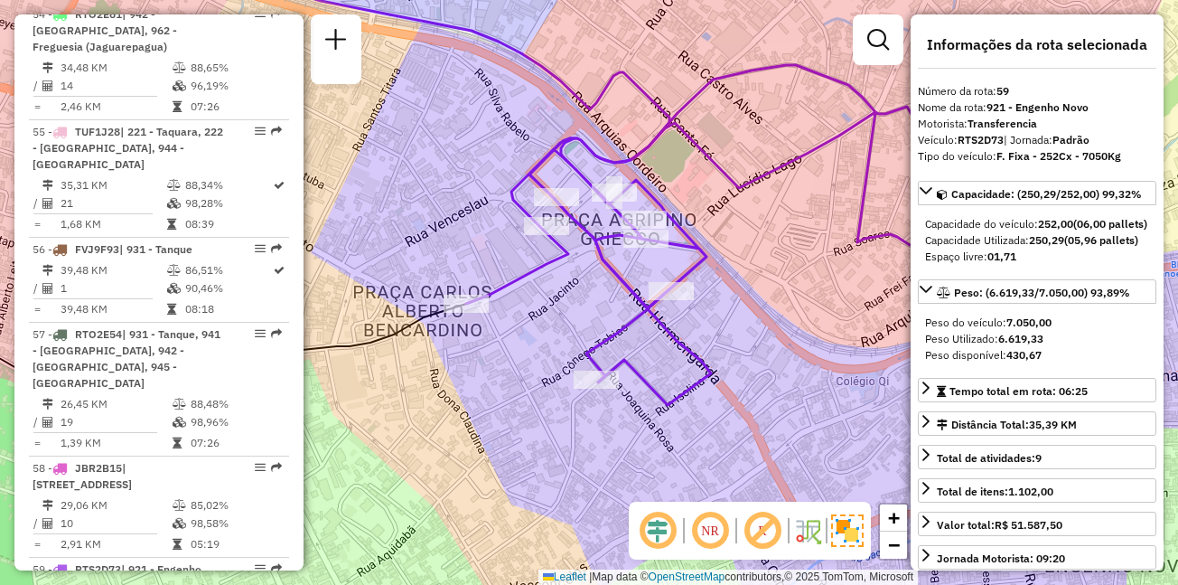
drag, startPoint x: 630, startPoint y: 220, endPoint x: 713, endPoint y: 267, distance: 95.5
click at [713, 267] on icon at bounding box center [712, 235] width 493 height 340
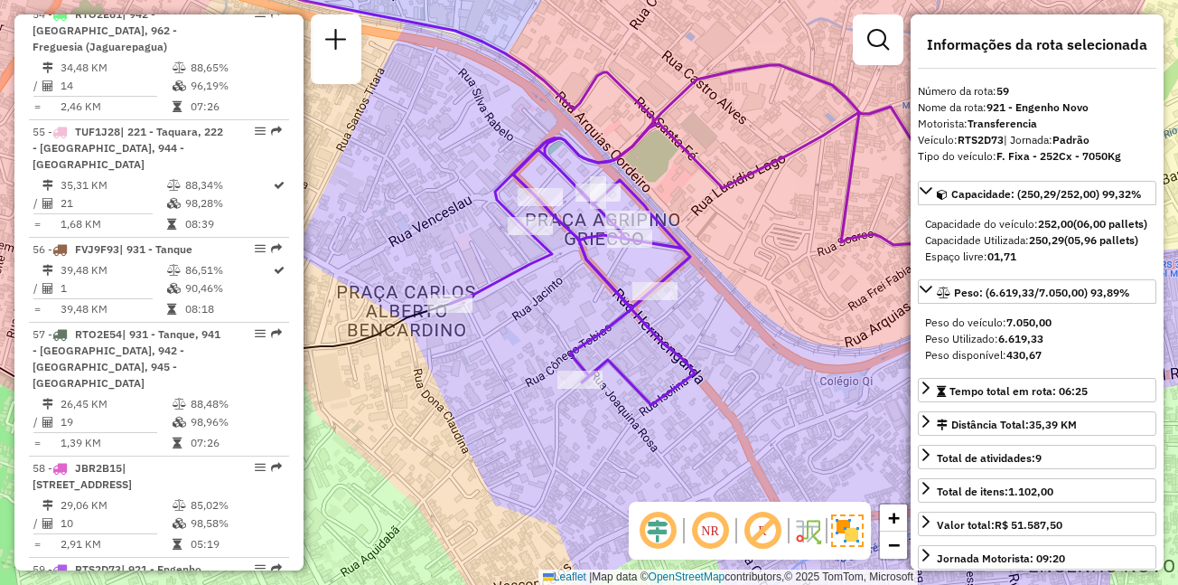
drag, startPoint x: 753, startPoint y: 244, endPoint x: 732, endPoint y: 244, distance: 20.8
click at [732, 244] on div "Janela de atendimento Grade de atendimento Capacidade Transportadoras Veículos …" at bounding box center [589, 292] width 1178 height 585
